Goal: Information Seeking & Learning: Learn about a topic

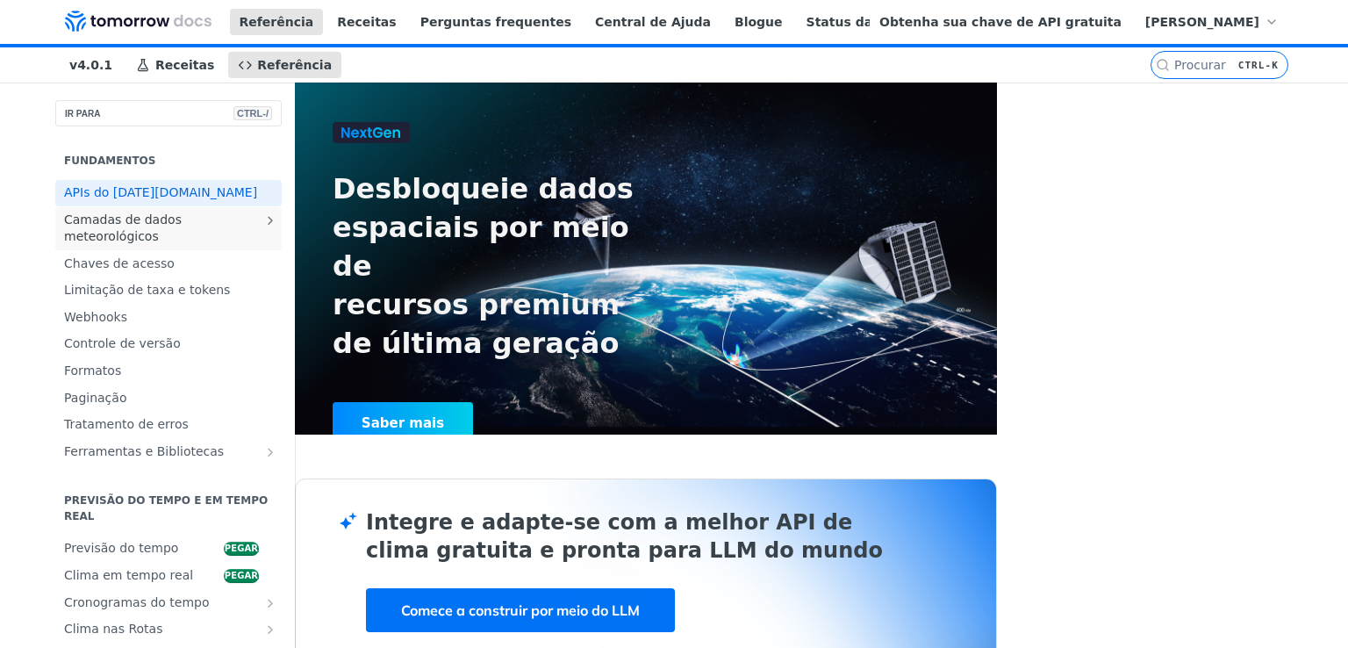
click at [96, 243] on font "Camadas de dados meteorológicos" at bounding box center [123, 228] width 118 height 32
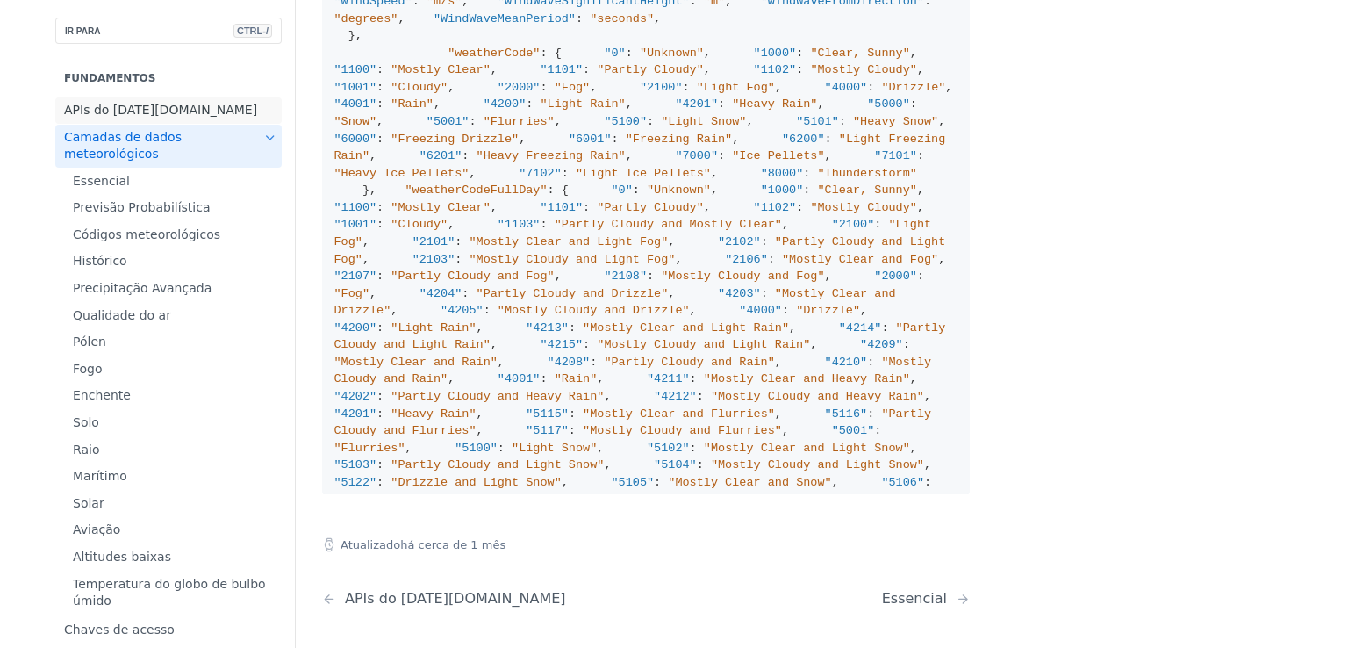
click at [104, 110] on font "APIs do Tomorrow.io" at bounding box center [160, 110] width 193 height 14
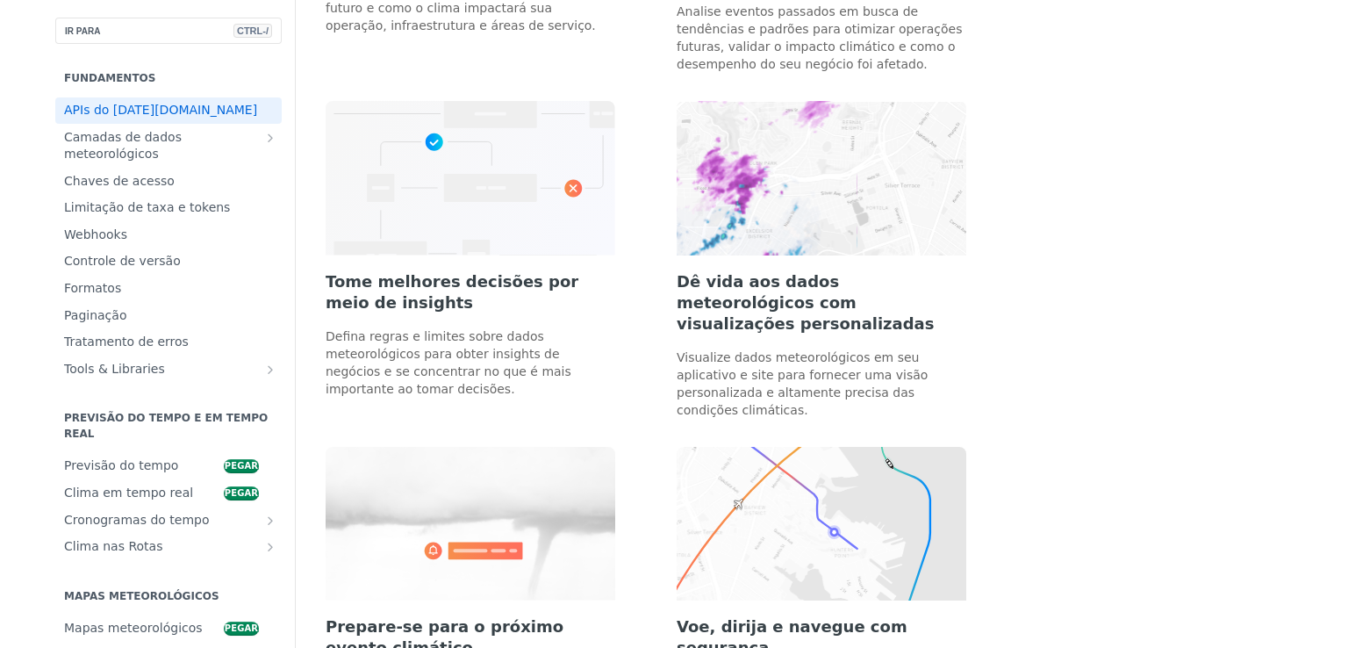
scroll to position [1141, 0]
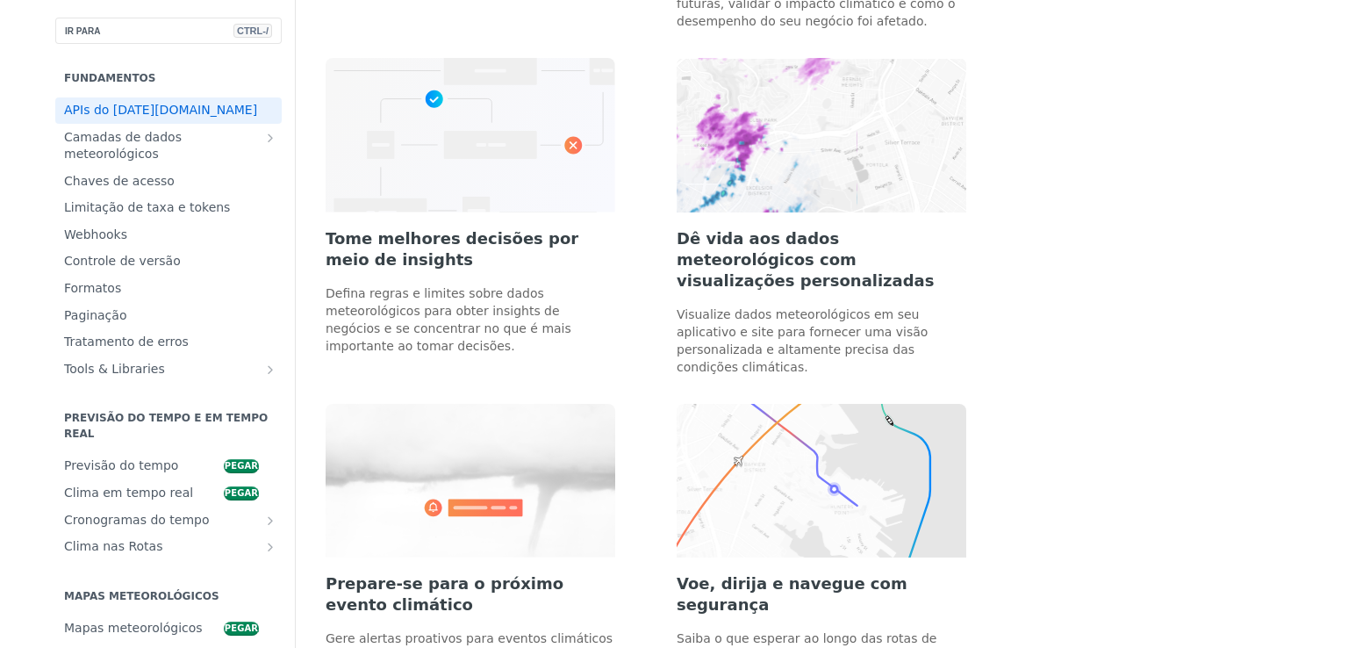
click at [786, 141] on img at bounding box center [822, 135] width 290 height 154
click at [790, 229] on font "Dê vida aos dados meteorológicos com visualizações personalizadas" at bounding box center [805, 259] width 257 height 61
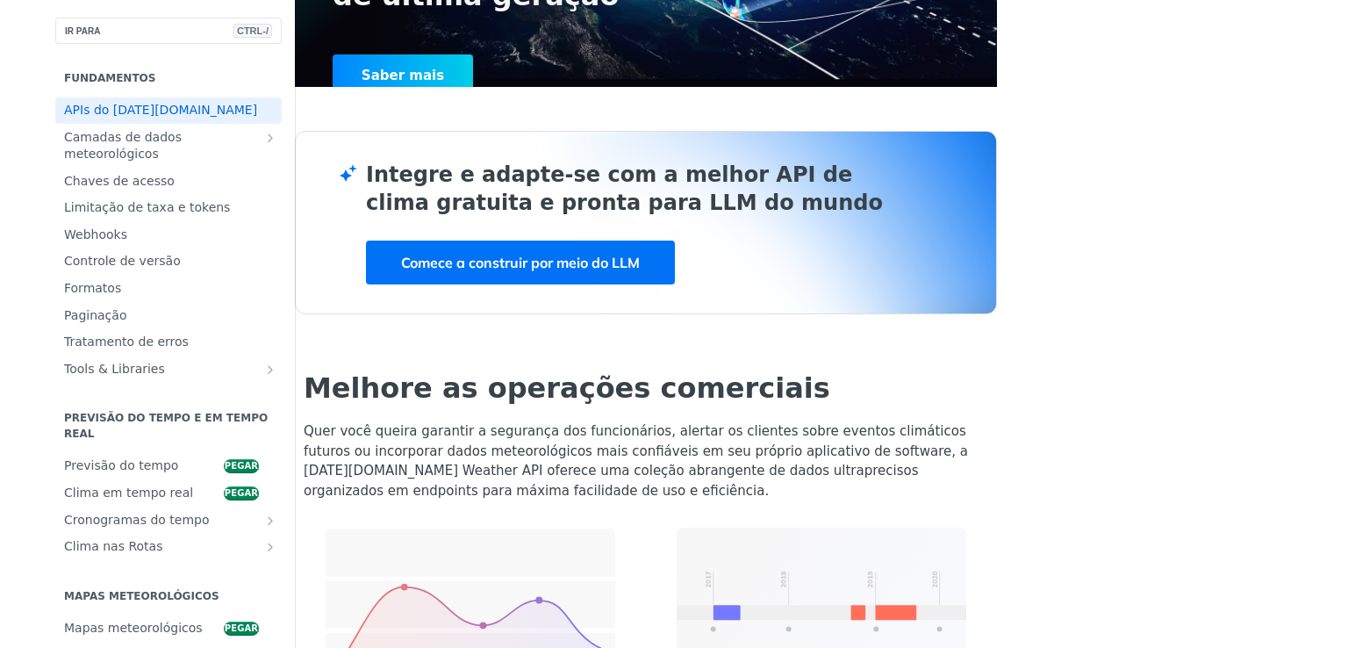
scroll to position [0, 0]
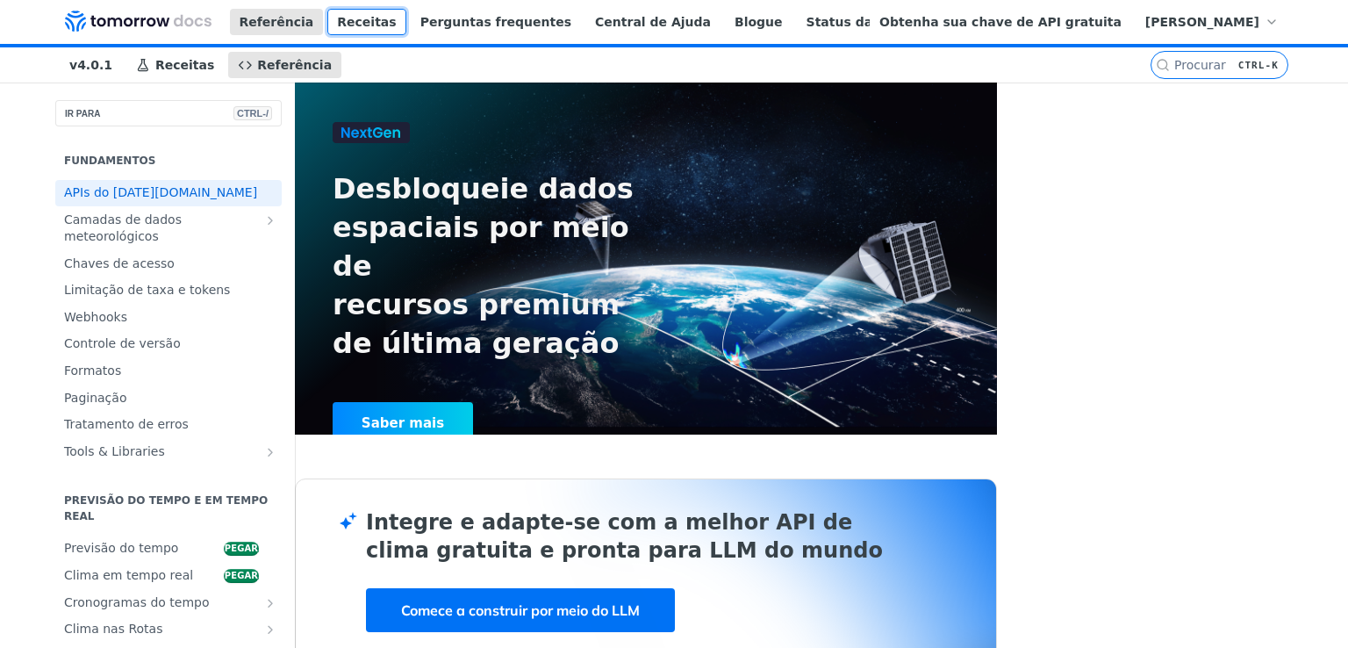
click at [347, 20] on font "Receitas" at bounding box center [366, 22] width 59 height 14
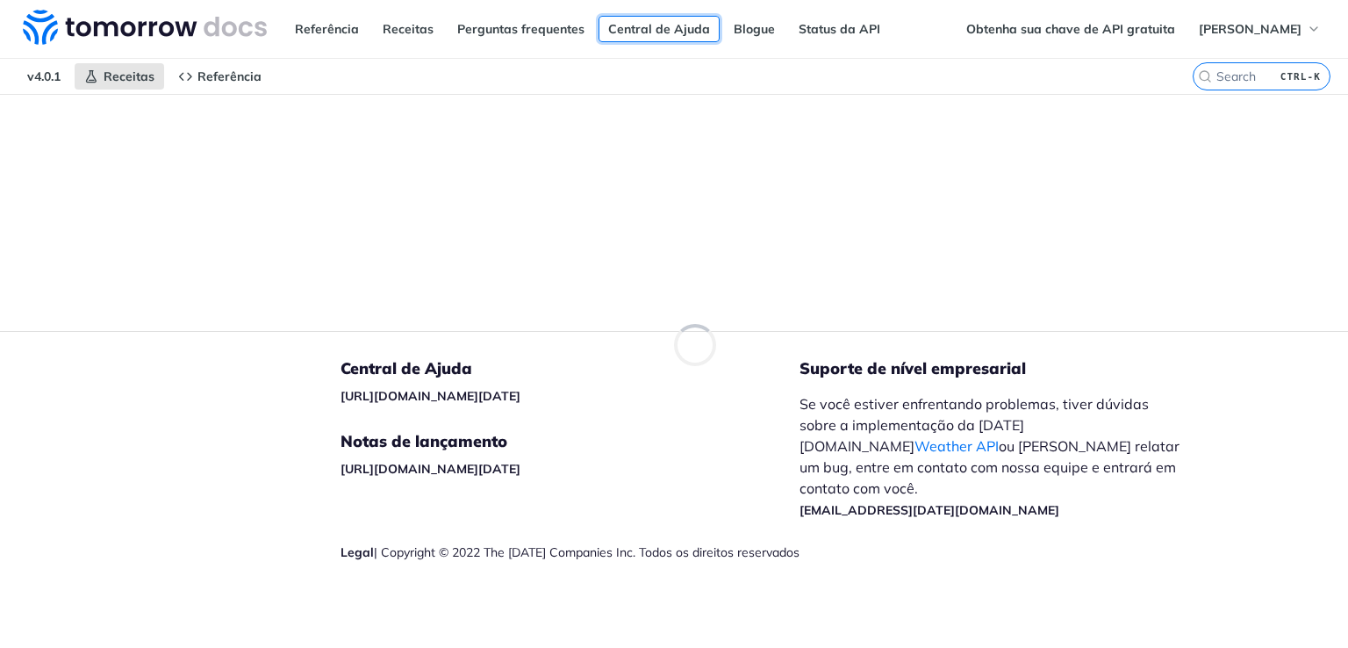
click at [682, 32] on font "Central de Ajuda" at bounding box center [659, 29] width 102 height 16
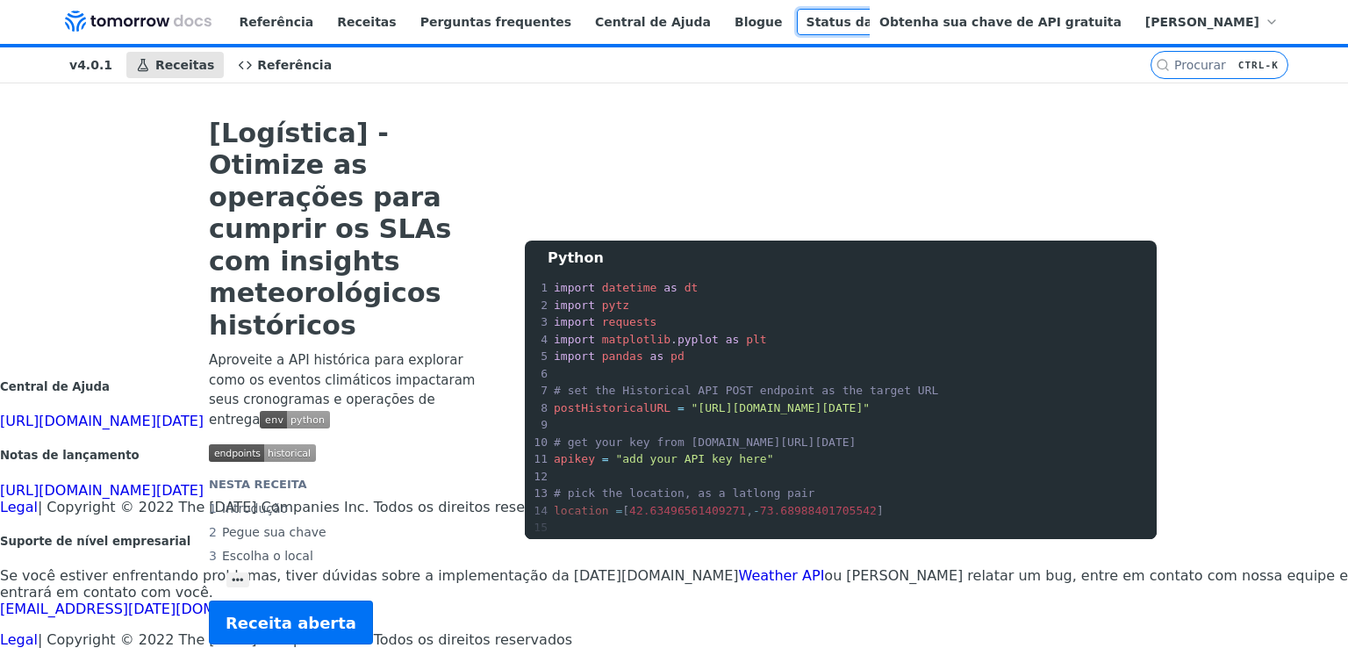
click at [807, 15] on font "Status da API" at bounding box center [854, 22] width 94 height 14
